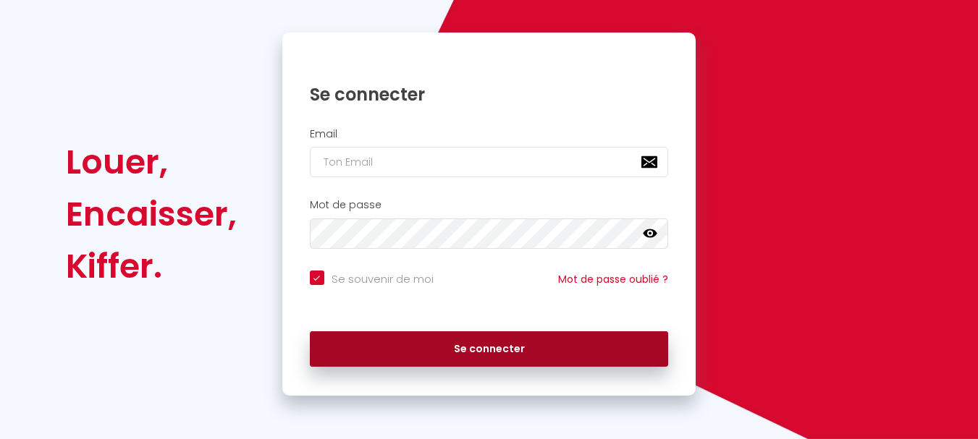
scroll to position [123, 0]
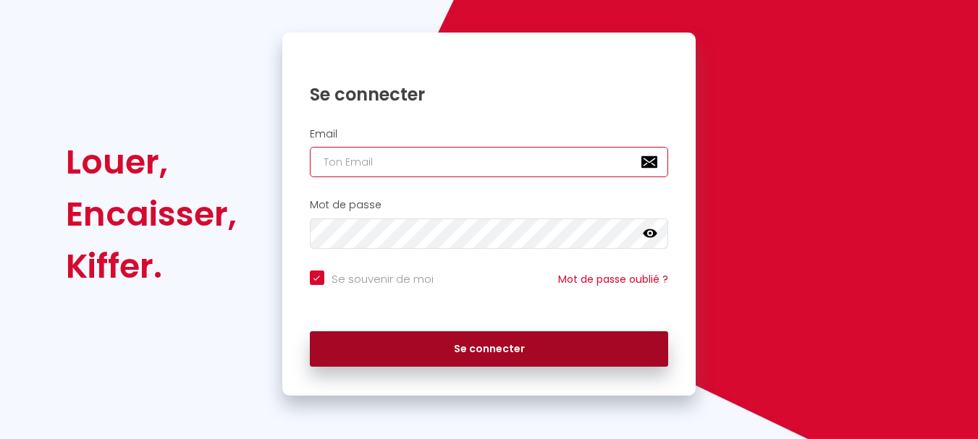
type input "[EMAIL_ADDRESS][DOMAIN_NAME]"
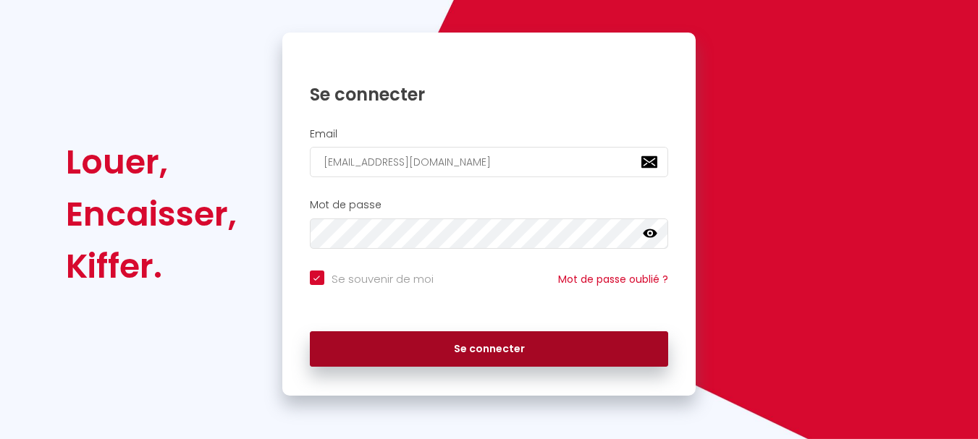
click at [488, 344] on button "Se connecter" at bounding box center [489, 349] width 359 height 36
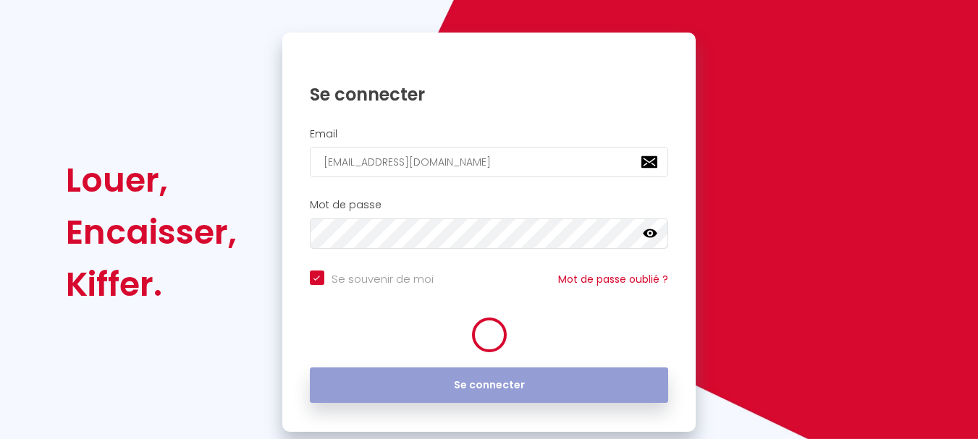
checkbox input "true"
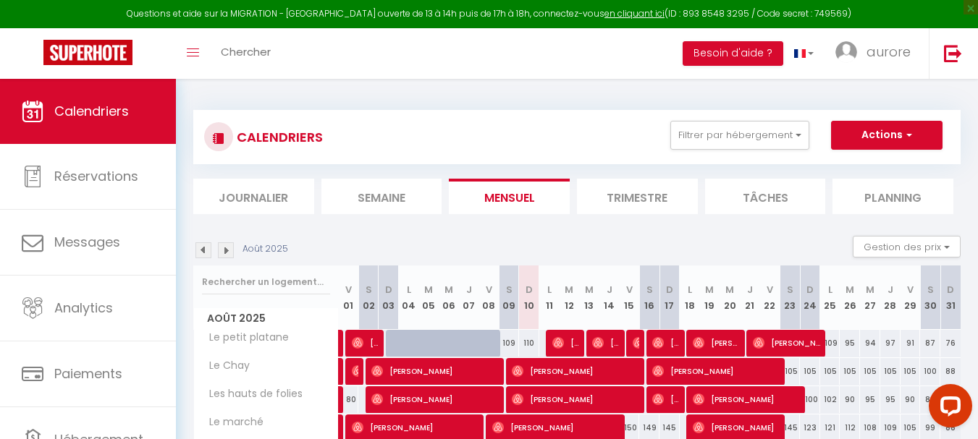
click at [510, 344] on div "109" at bounding box center [509, 343] width 20 height 27
type input "109"
type input "Sam 09 Août 2025"
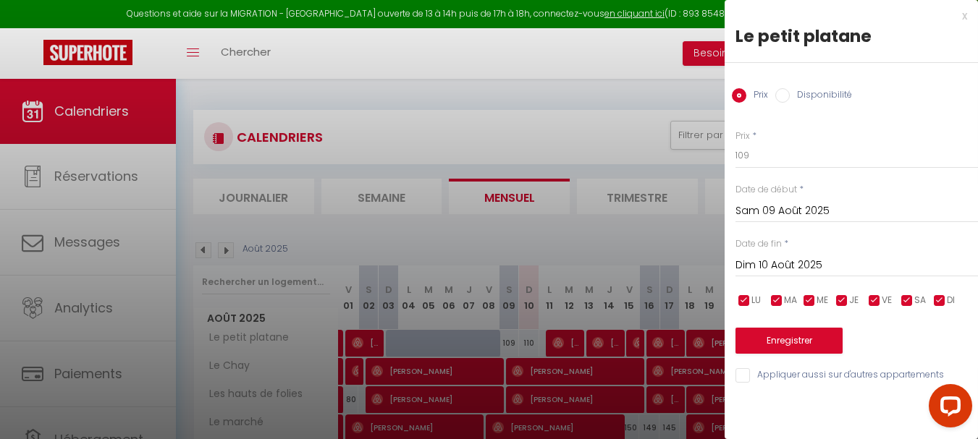
click at [807, 268] on input "Dim 10 Août 2025" at bounding box center [856, 265] width 242 height 19
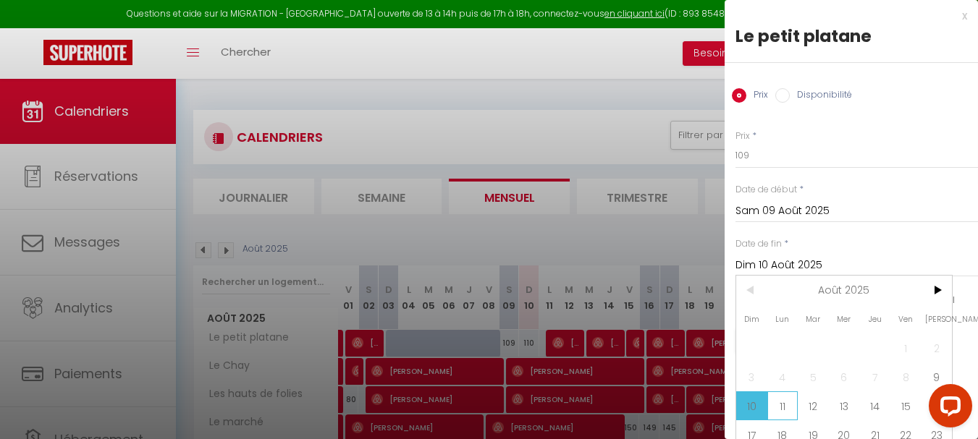
click at [789, 408] on span "11" at bounding box center [782, 405] width 31 height 29
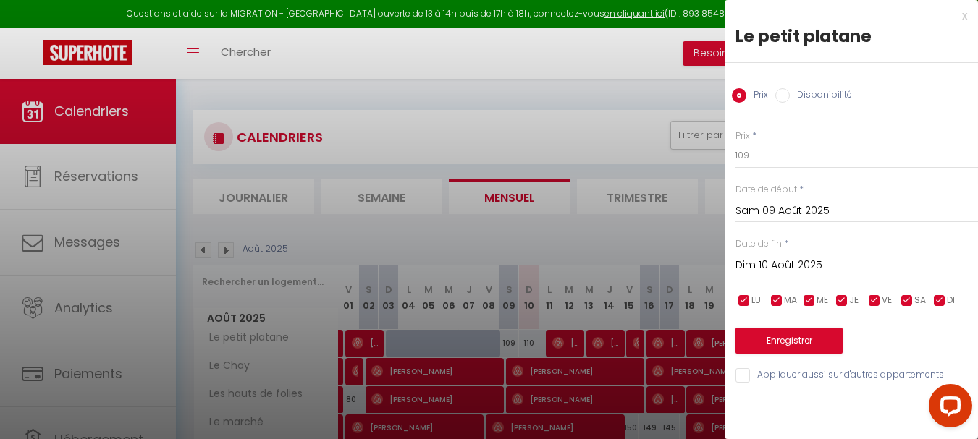
type input "Lun 11 Août 2025"
click at [781, 98] on input "Disponibilité" at bounding box center [782, 95] width 14 height 14
radio input "true"
radio input "false"
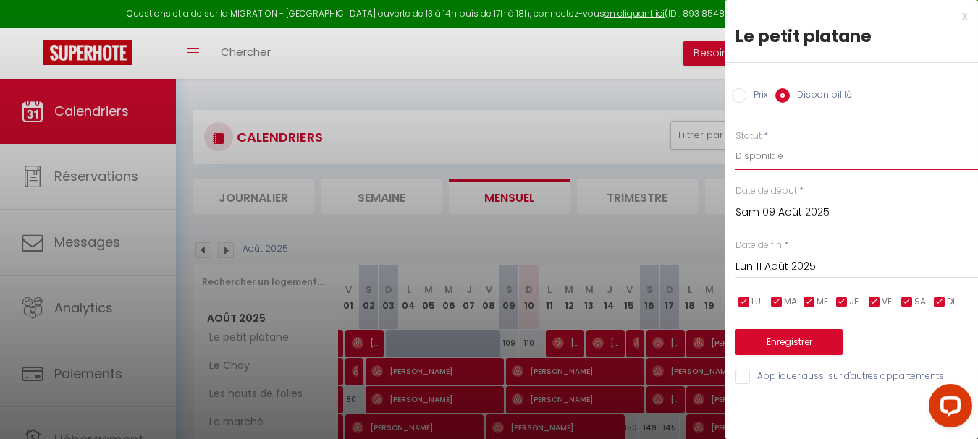
click at [787, 152] on select "Disponible Indisponible" at bounding box center [856, 156] width 242 height 27
select select "0"
click at [735, 143] on select "Disponible Indisponible" at bounding box center [856, 156] width 242 height 27
click at [792, 341] on button "Enregistrer" at bounding box center [788, 342] width 107 height 26
